Goal: Complete application form

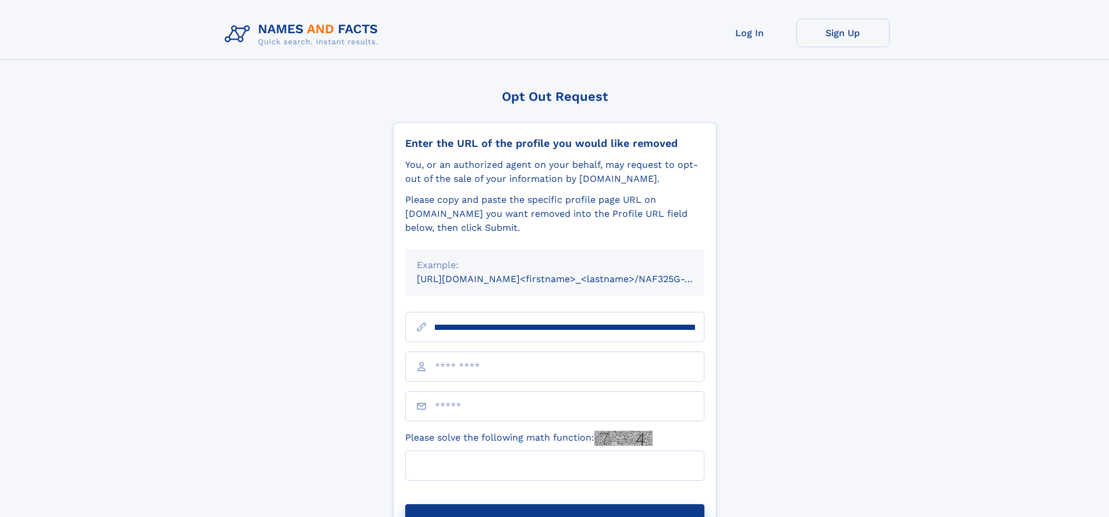
scroll to position [0, 139]
type input "**********"
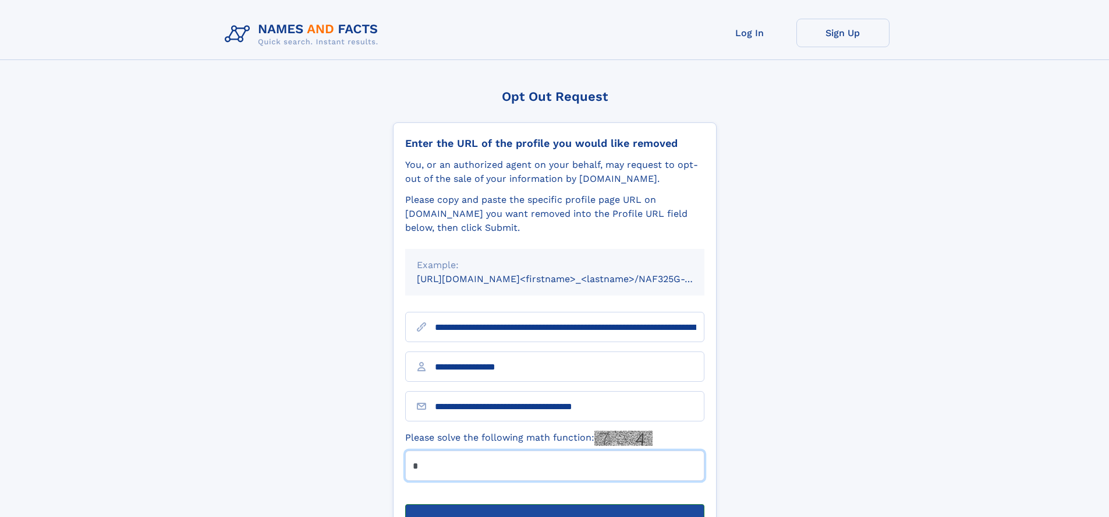
type input "*"
click at [554, 504] on button "Submit Opt Out Request" at bounding box center [554, 522] width 299 height 37
